Goal: Information Seeking & Learning: Compare options

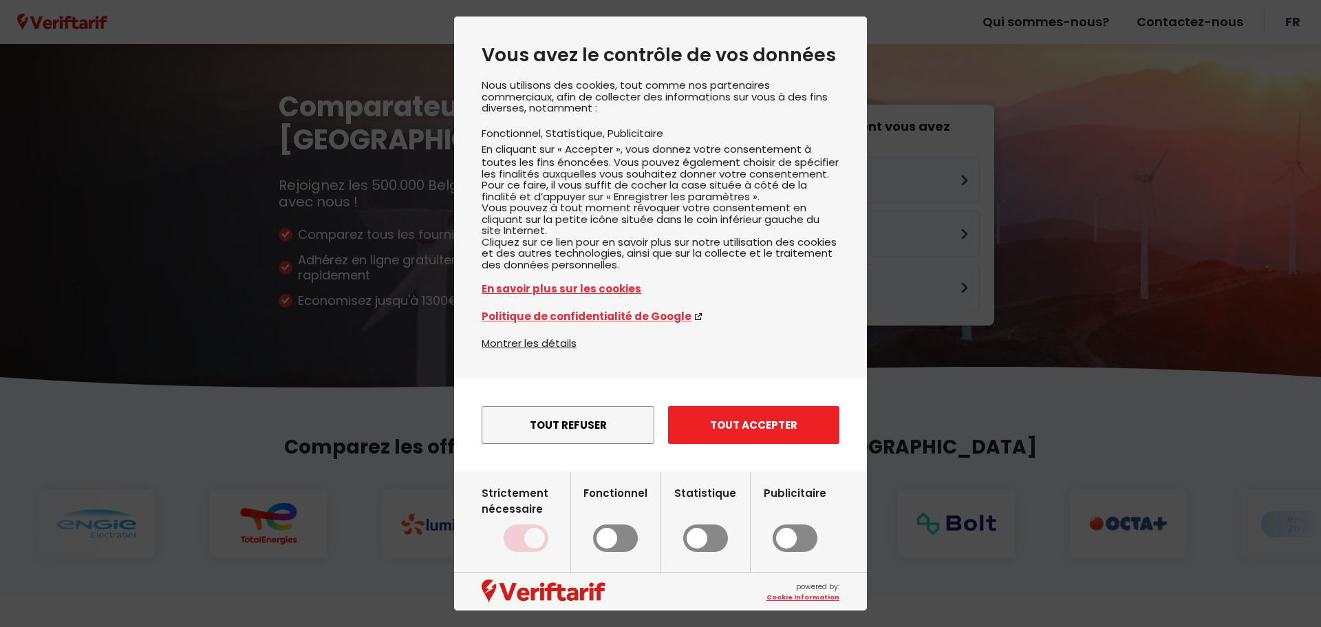
click at [775, 444] on button "Tout accepter" at bounding box center [753, 425] width 171 height 38
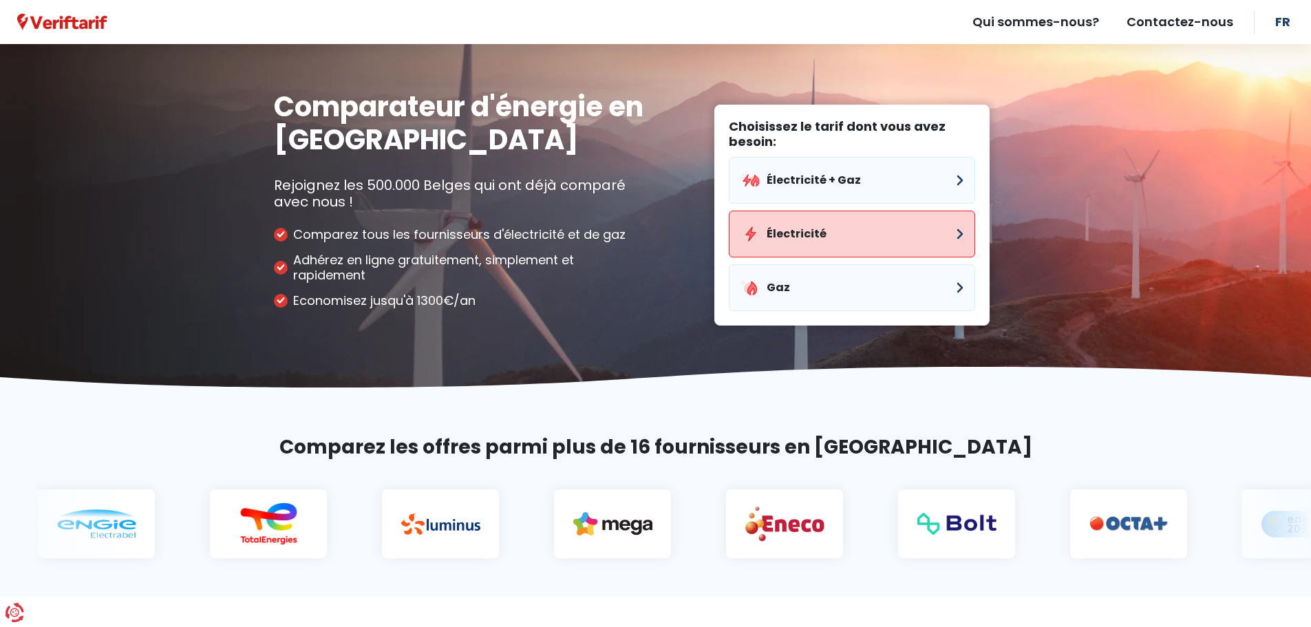
click at [854, 237] on button "Électricité" at bounding box center [852, 234] width 246 height 47
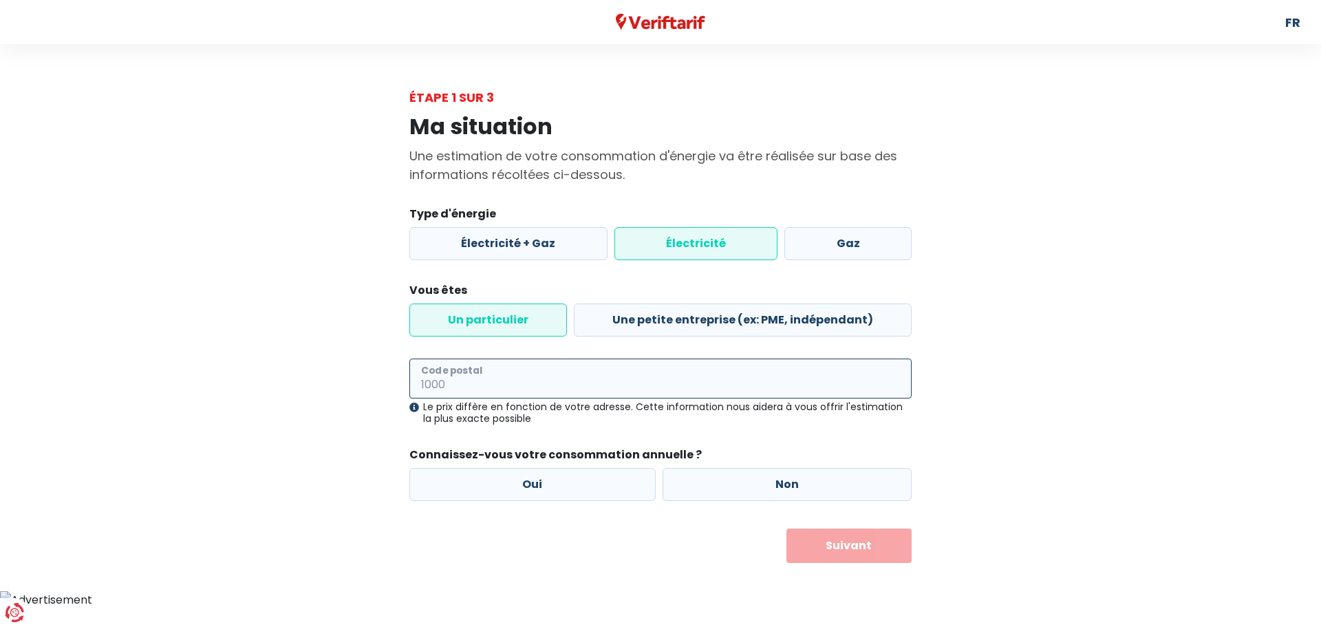
click at [530, 388] on input "Code postal" at bounding box center [660, 378] width 502 height 40
type input "6280"
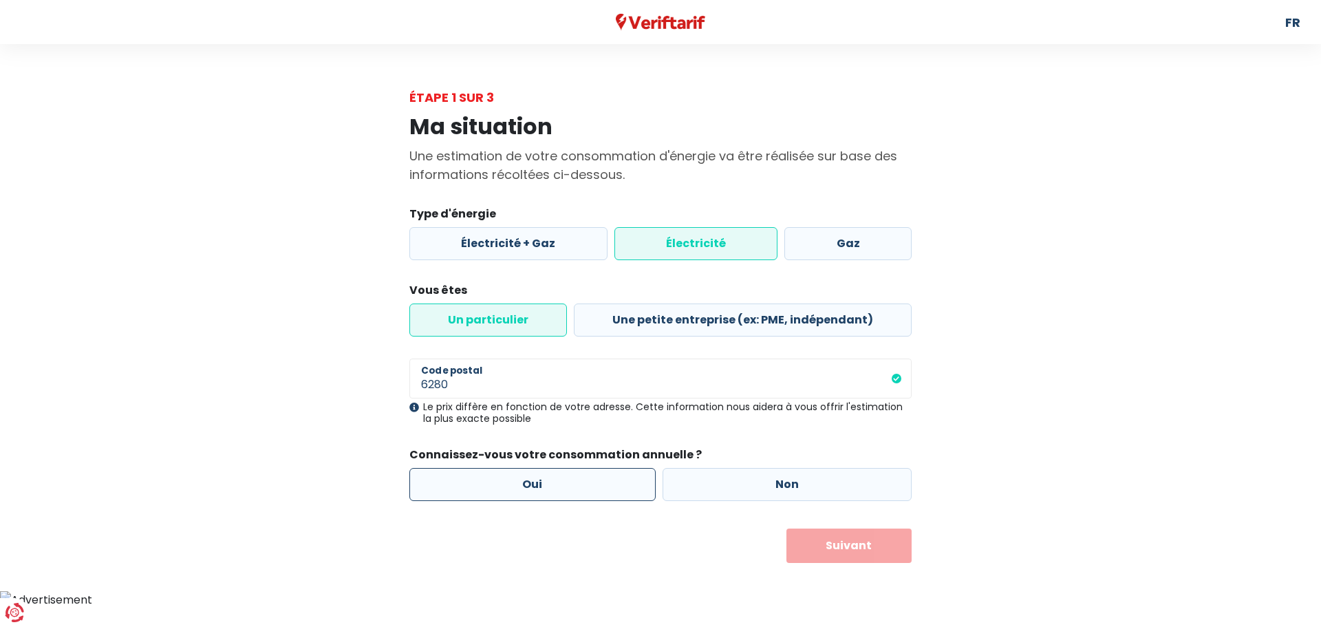
click at [564, 486] on label "Oui" at bounding box center [532, 484] width 246 height 33
click at [564, 486] on input "Oui" at bounding box center [532, 484] width 246 height 33
radio input "true"
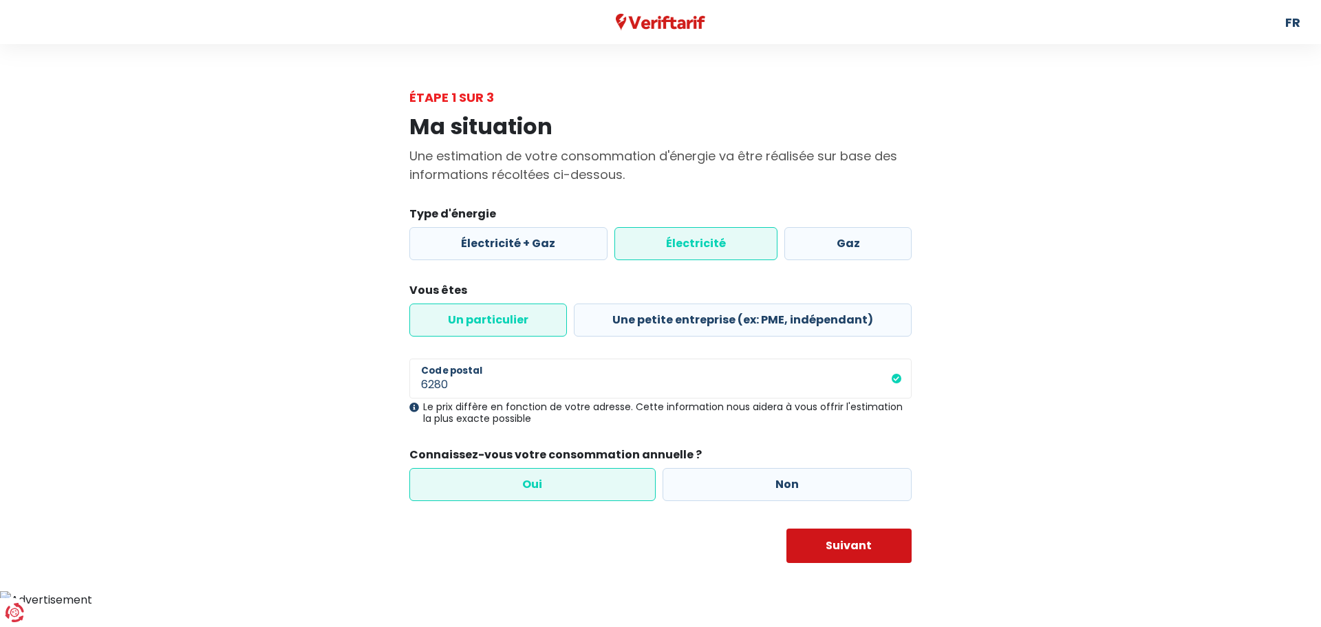
click at [847, 556] on button "Suivant" at bounding box center [849, 545] width 126 height 34
select select
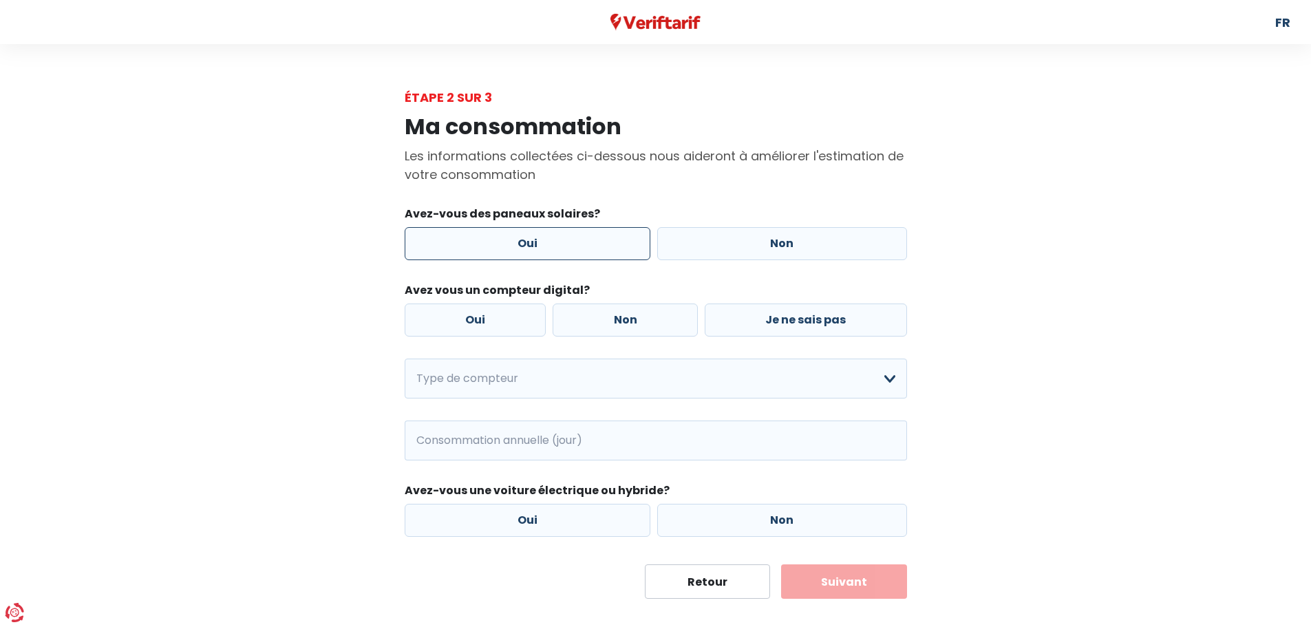
click at [604, 247] on label "Oui" at bounding box center [528, 243] width 246 height 33
click at [604, 247] on input "Oui" at bounding box center [528, 243] width 246 height 33
radio input "true"
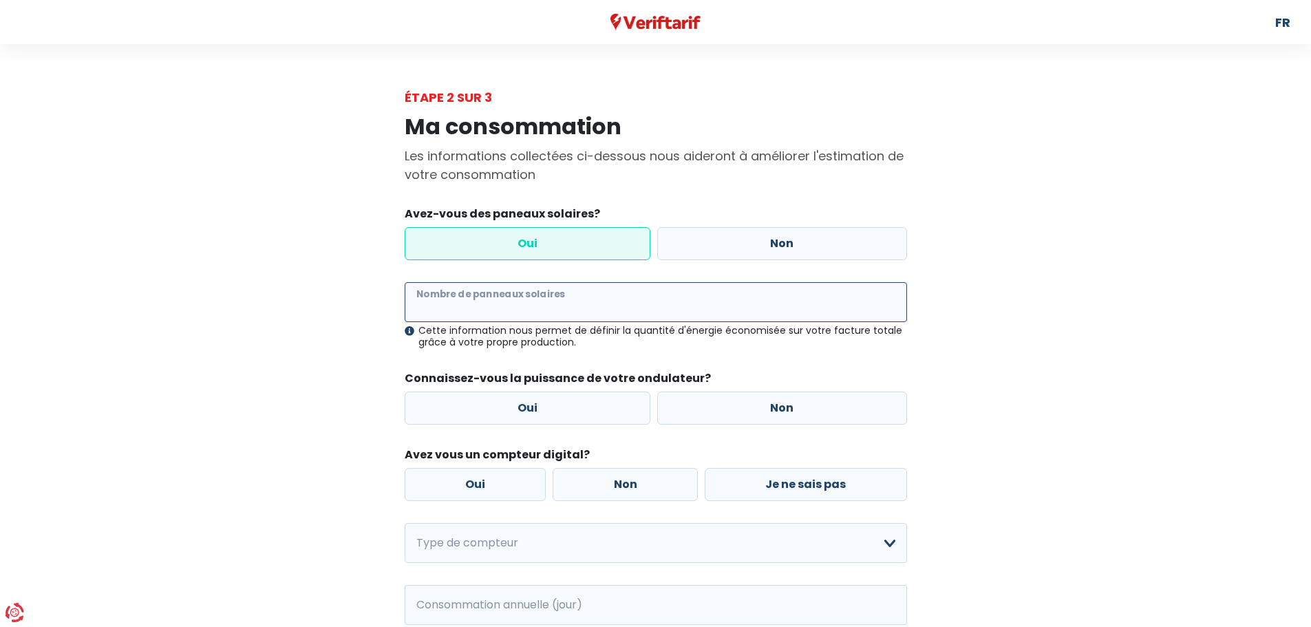
click at [547, 299] on input "Nombre de panneaux solaires" at bounding box center [656, 302] width 502 height 40
type input "36"
click at [336, 385] on div "Ma consommation Les informations collectées ci-dessous nous aideront à améliore…" at bounding box center [656, 435] width 784 height 656
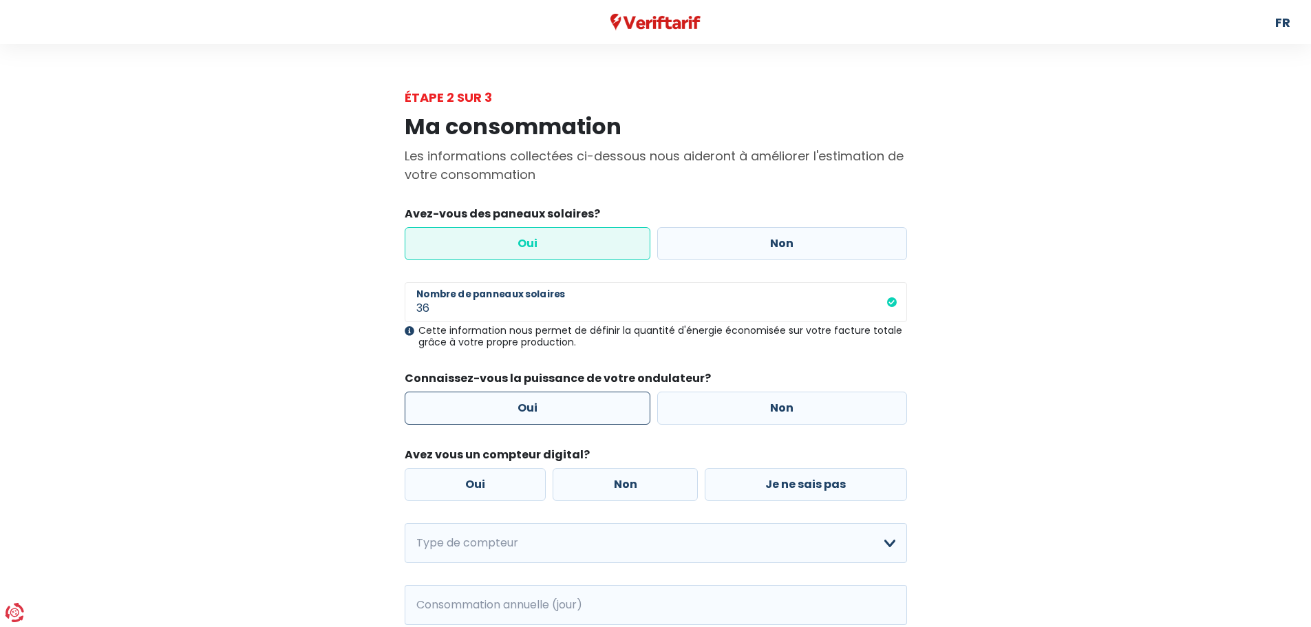
click at [493, 409] on label "Oui" at bounding box center [528, 408] width 246 height 33
click at [493, 409] on input "Oui" at bounding box center [528, 408] width 246 height 33
radio input "true"
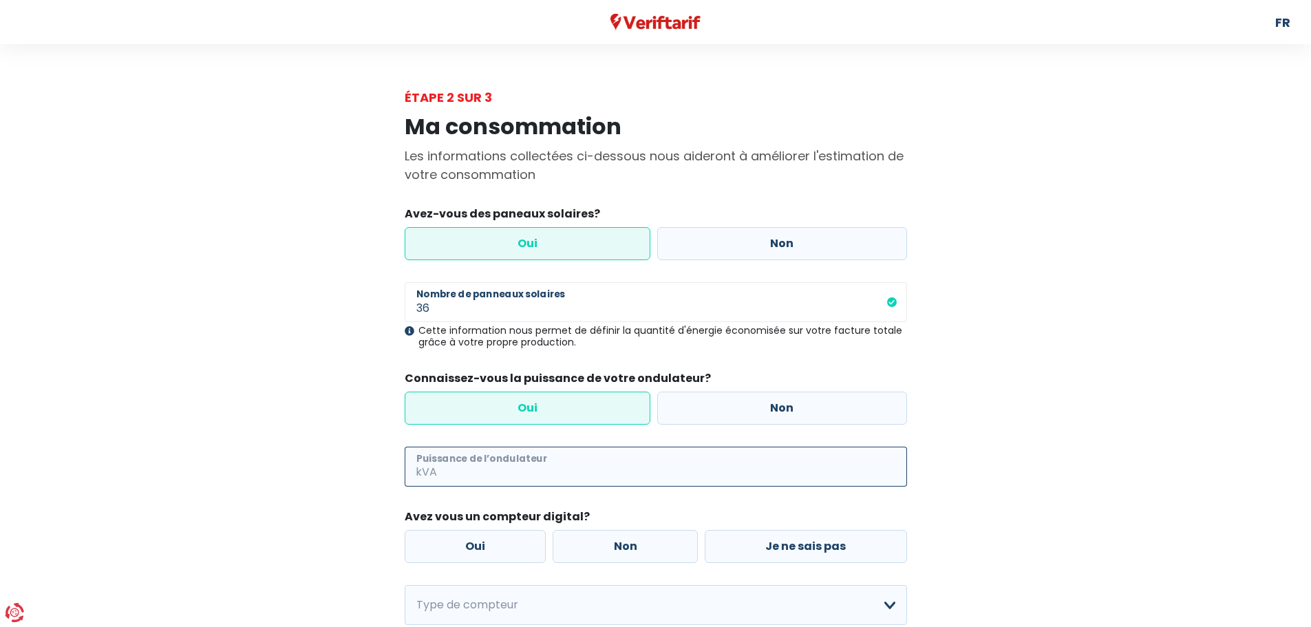
click at [506, 467] on input "Puissance de l’ondulateur" at bounding box center [673, 467] width 467 height 40
type input "9"
click at [271, 472] on div "Ma consommation Les informations collectées ci-dessous nous aideront à améliore…" at bounding box center [656, 466] width 784 height 718
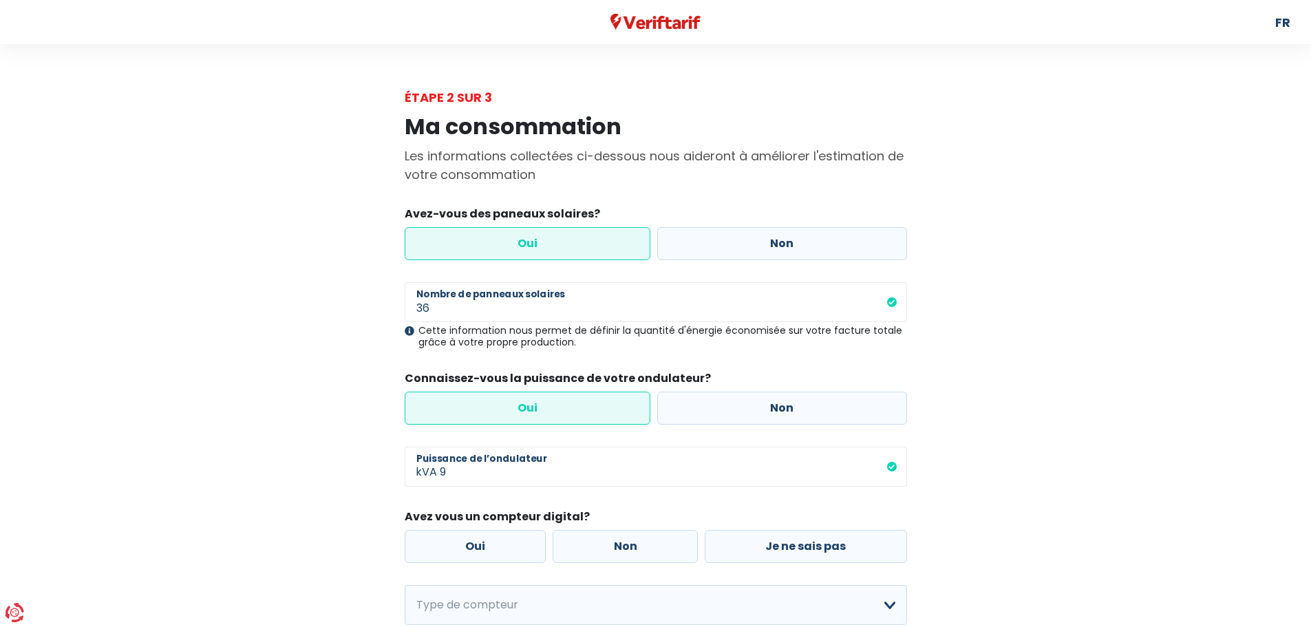
scroll to position [69, 0]
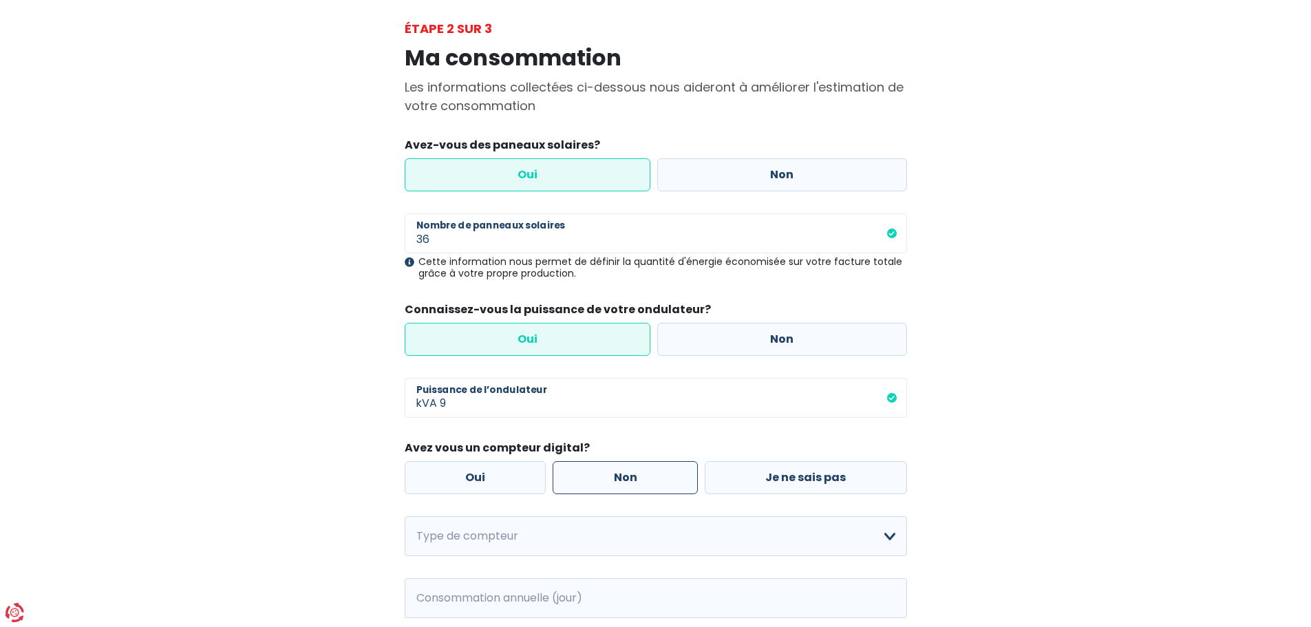
click at [674, 480] on label "Non" at bounding box center [625, 477] width 145 height 33
click at [674, 480] on input "Non" at bounding box center [625, 477] width 145 height 33
radio input "true"
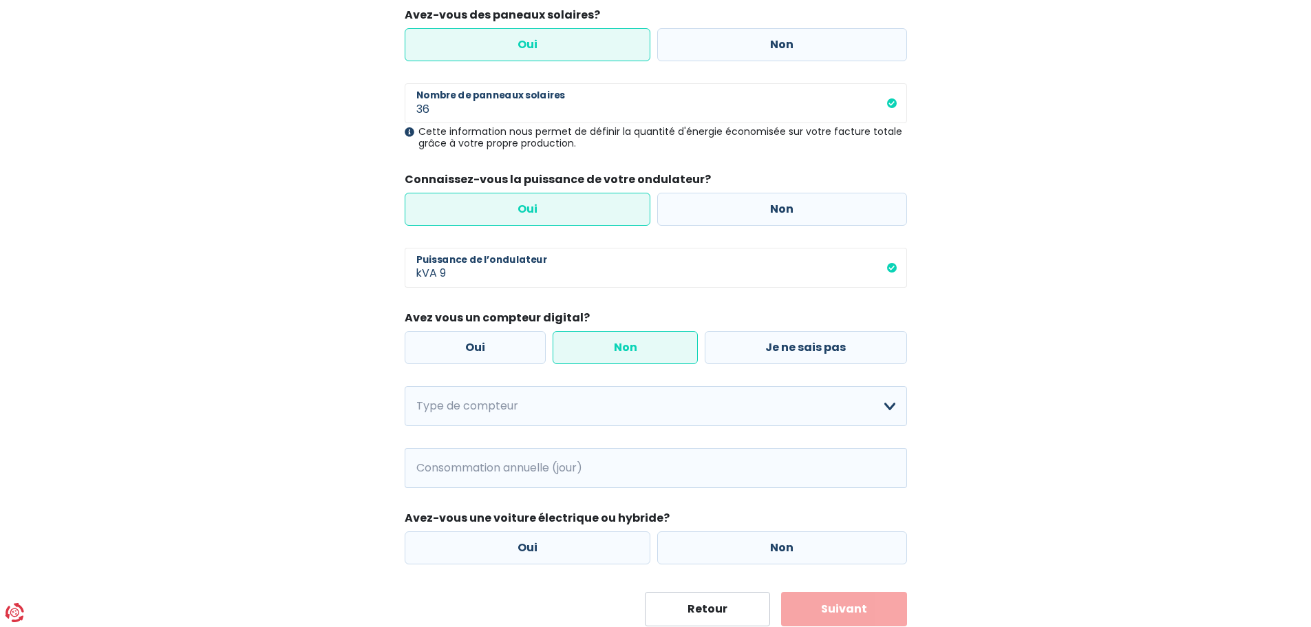
scroll to position [206, 0]
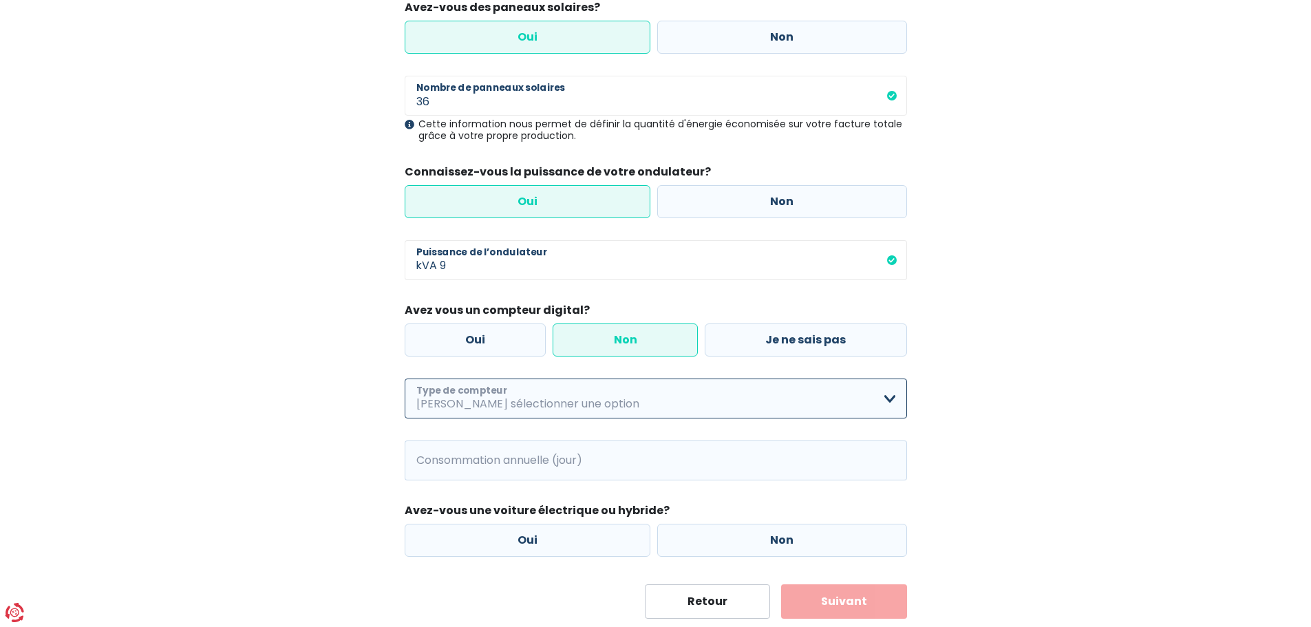
click at [590, 405] on select "Mono-horaire Bi-horaire Mono-horaire + exclusif nuit Bi-horaire + exclusif nuit…" at bounding box center [656, 398] width 502 height 40
select select "day_single_rate"
click at [405, 378] on select "Mono-horaire Bi-horaire Mono-horaire + exclusif nuit Bi-horaire + exclusif nuit…" at bounding box center [656, 398] width 502 height 40
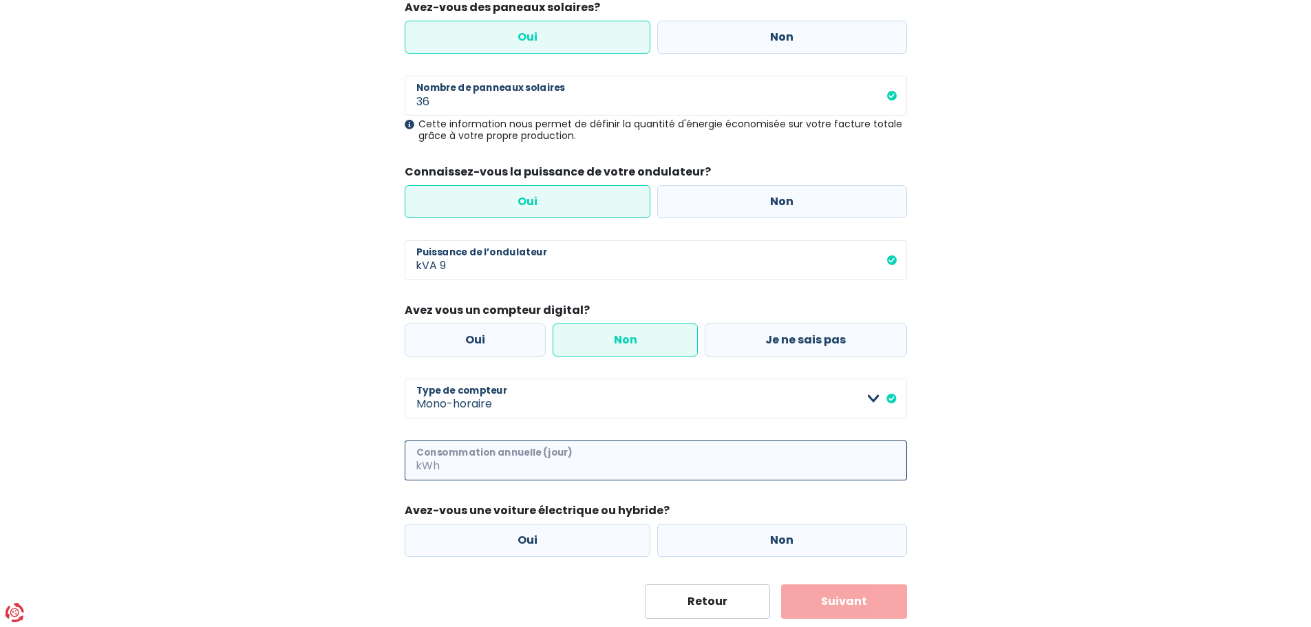
click at [519, 462] on input "Consommation annuelle (jour)" at bounding box center [674, 460] width 464 height 40
type input "4000"
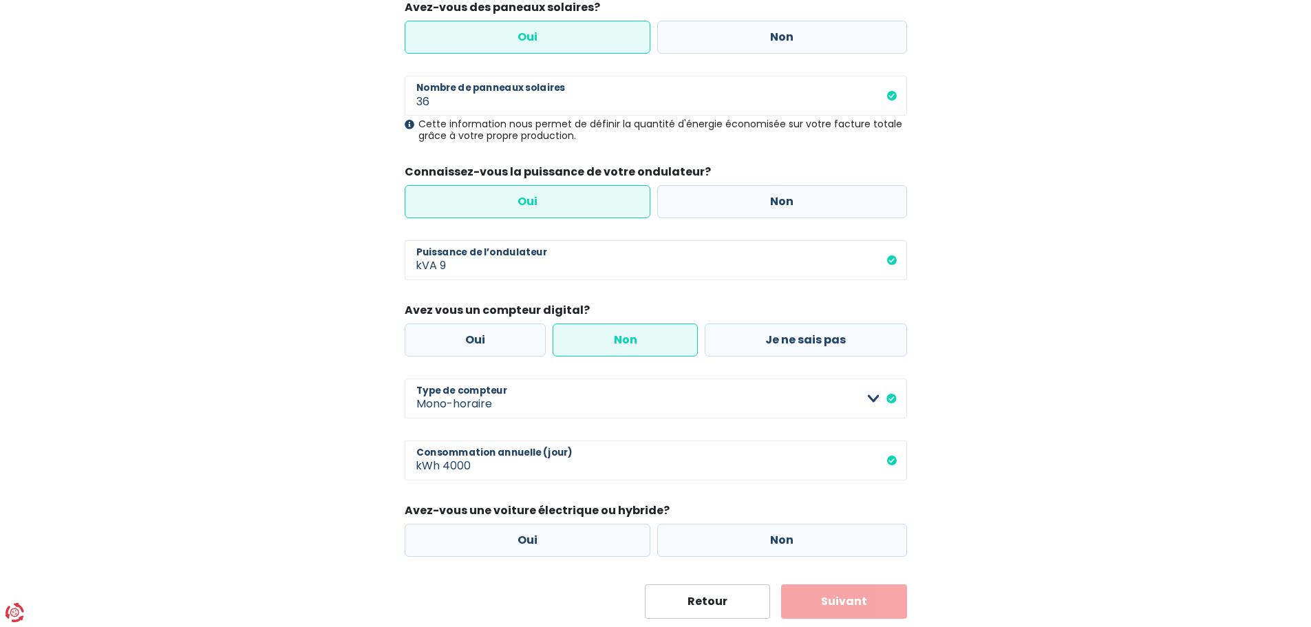
click at [348, 501] on div "Ma consommation Les informations collectées ci-dessous nous aideront à améliore…" at bounding box center [656, 259] width 784 height 718
click at [485, 534] on label "Oui" at bounding box center [528, 540] width 246 height 33
click at [485, 534] on input "Oui" at bounding box center [528, 540] width 246 height 33
radio input "true"
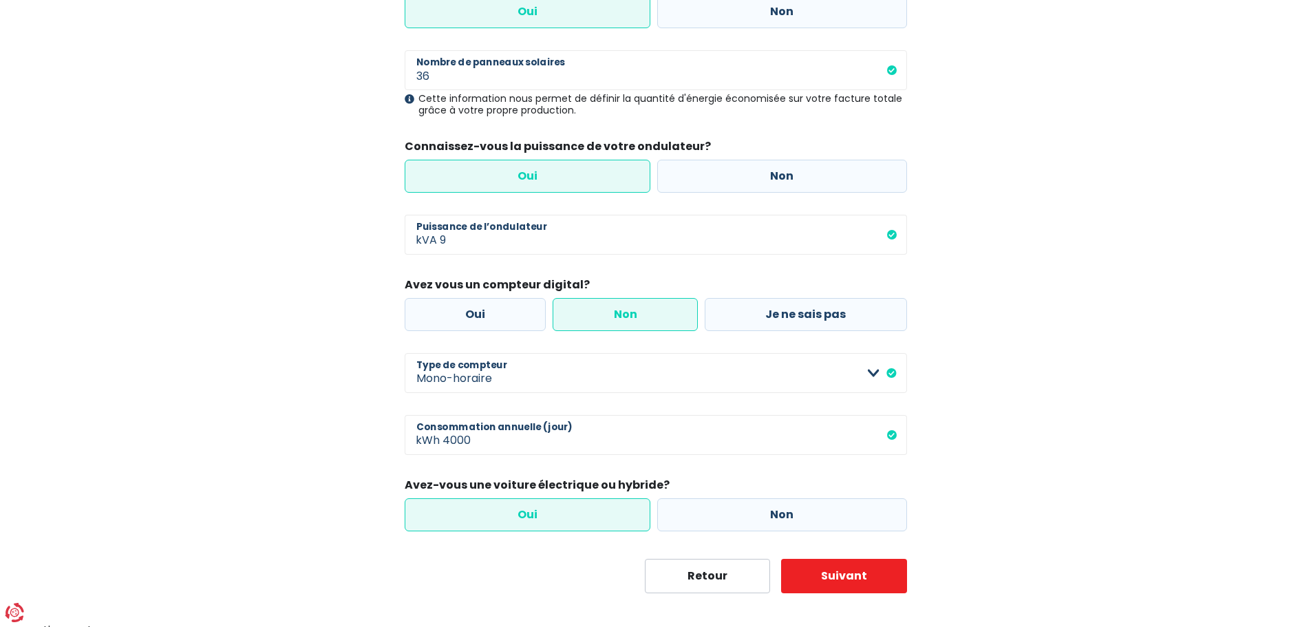
scroll to position [243, 0]
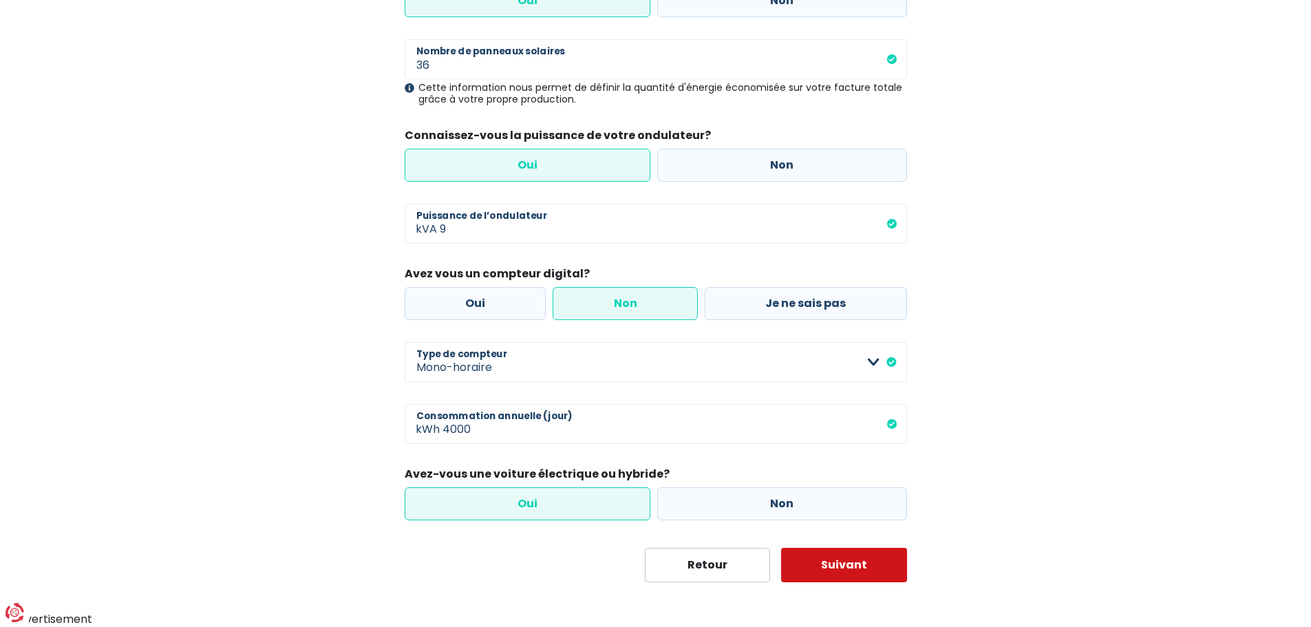
click at [849, 558] on button "Suivant" at bounding box center [844, 565] width 126 height 34
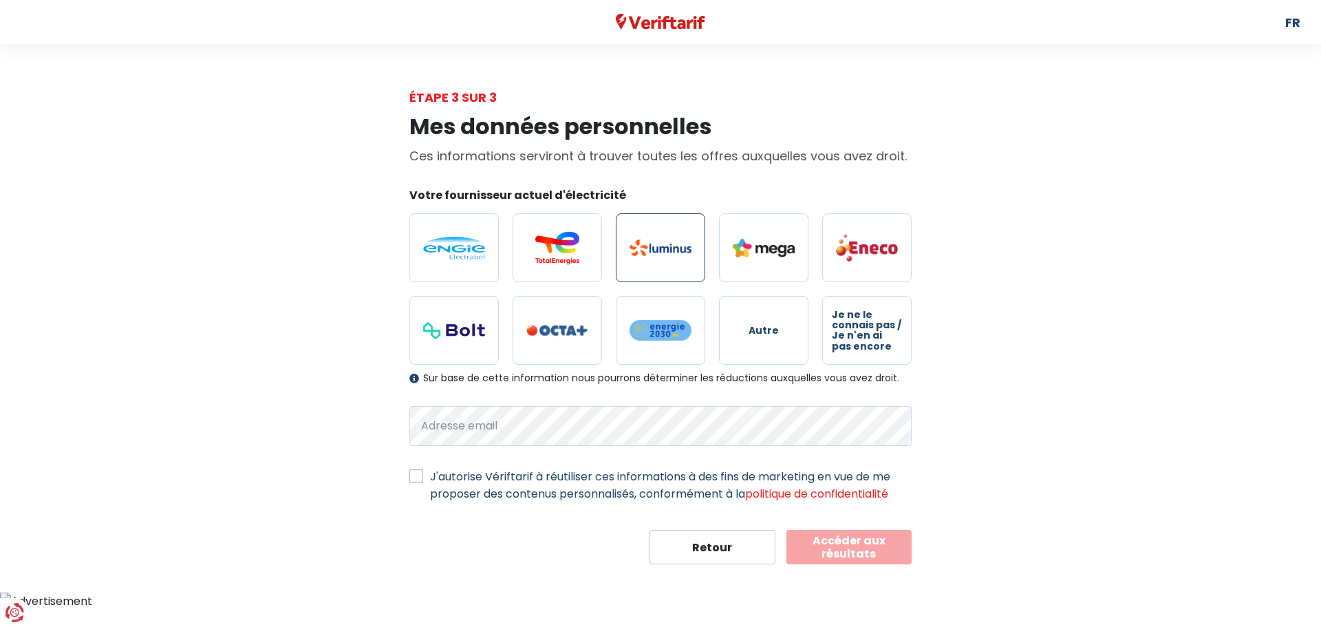
click at [669, 248] on img at bounding box center [661, 247] width 62 height 17
click at [669, 248] on input "radio" at bounding box center [660, 247] width 89 height 69
radio input "true"
click at [455, 473] on label "J'autorise Vériftarif à réutiliser ces informations à des fins de marketing en …" at bounding box center [671, 485] width 482 height 34
click at [423, 473] on input "J'autorise Vériftarif à réutiliser ces informations à des fins de marketing en …" at bounding box center [416, 475] width 14 height 14
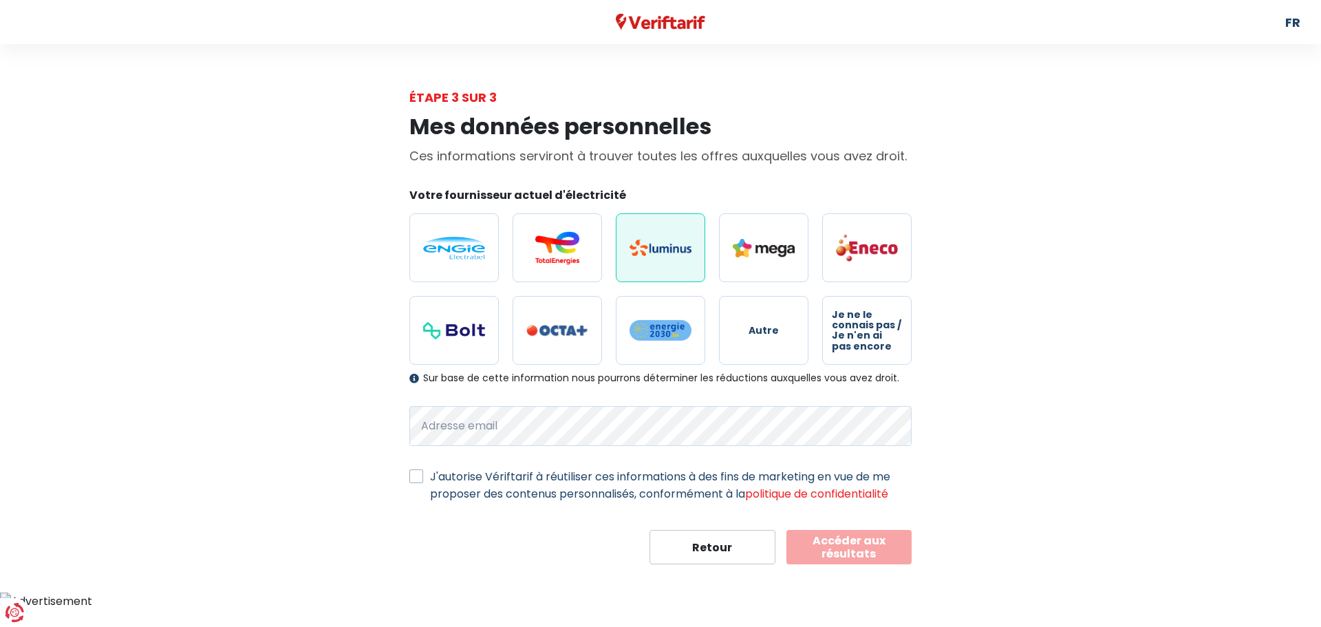
checkbox input "true"
click at [846, 548] on button "Accéder aux résultats" at bounding box center [849, 547] width 126 height 34
